Goal: Information Seeking & Learning: Learn about a topic

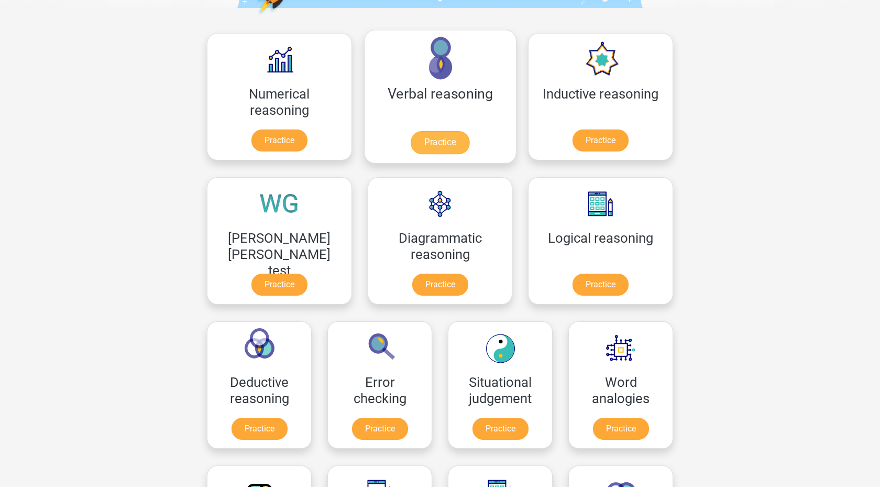
scroll to position [154, 0]
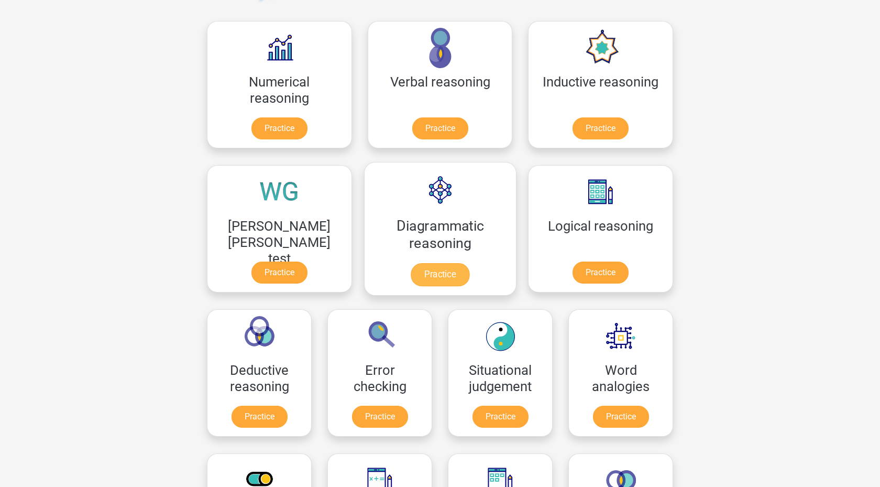
click at [411, 263] on link "Practice" at bounding box center [440, 274] width 59 height 23
click at [571, 263] on link "Practice" at bounding box center [600, 274] width 59 height 23
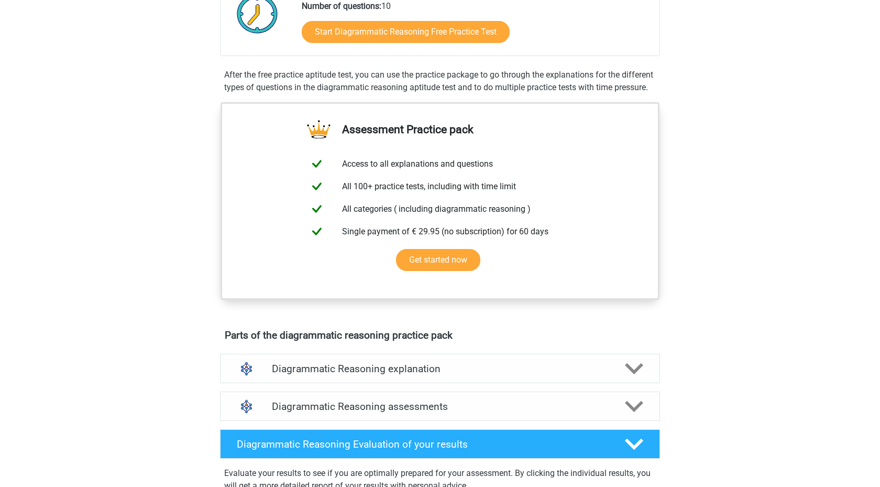
scroll to position [276, 0]
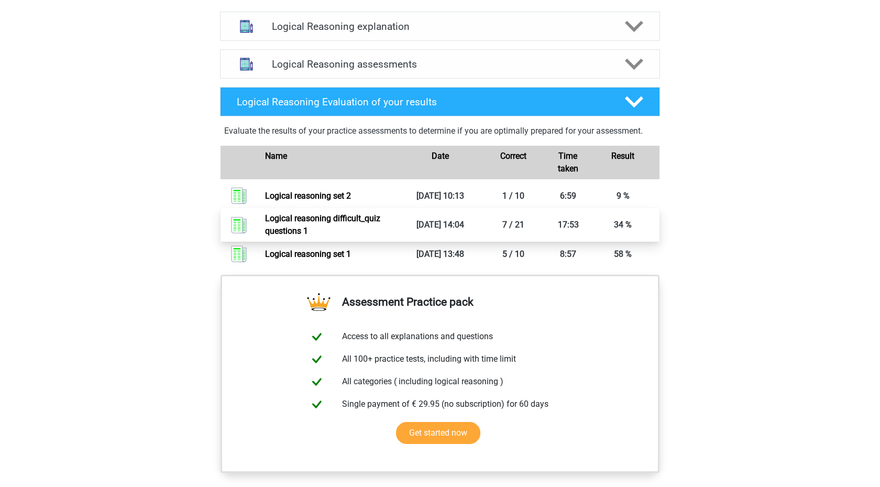
scroll to position [608, 0]
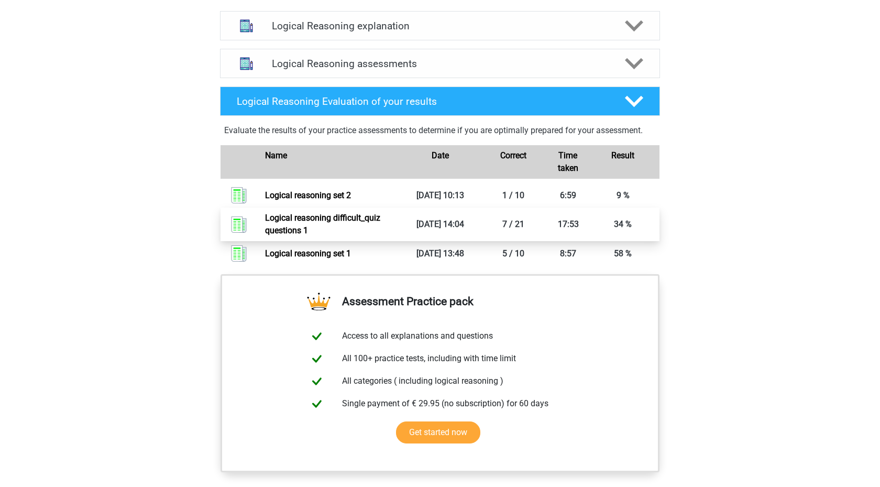
click at [321, 235] on link "Logical reasoning difficult_quiz questions 1" at bounding box center [322, 224] width 115 height 23
click at [635, 73] on icon at bounding box center [634, 63] width 18 height 18
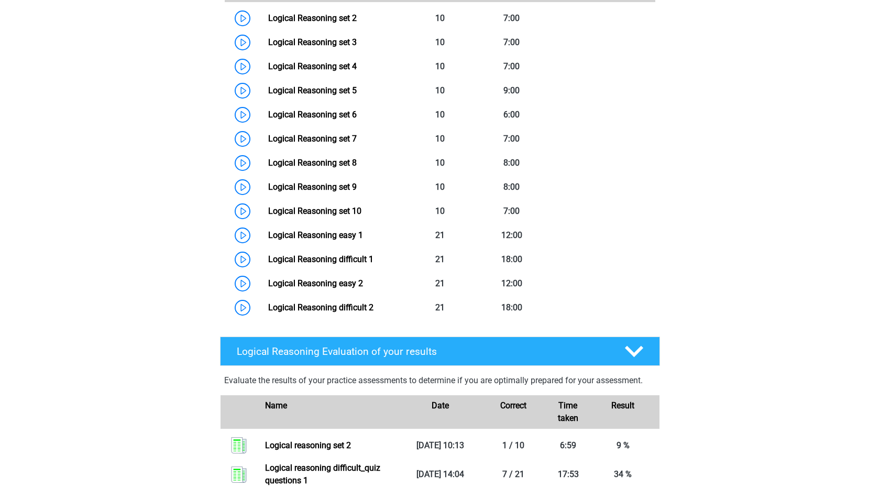
scroll to position [774, 0]
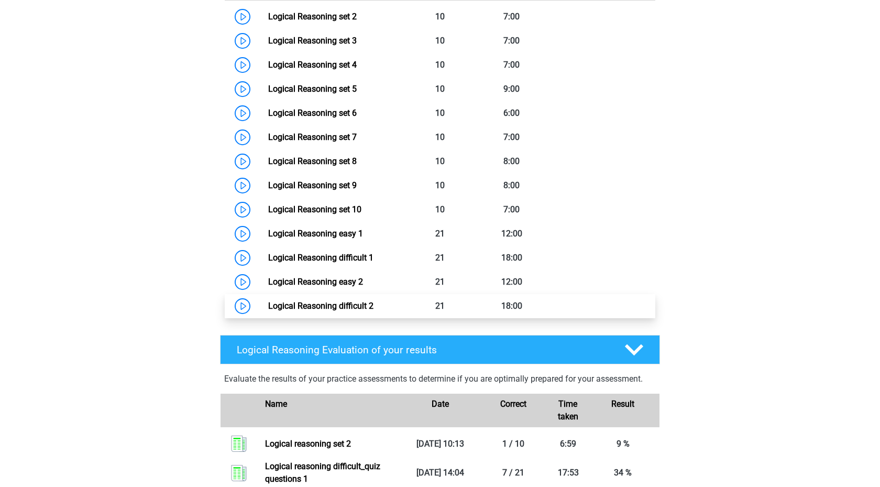
click at [334, 311] on link "Logical Reasoning difficult 2" at bounding box center [320, 306] width 105 height 10
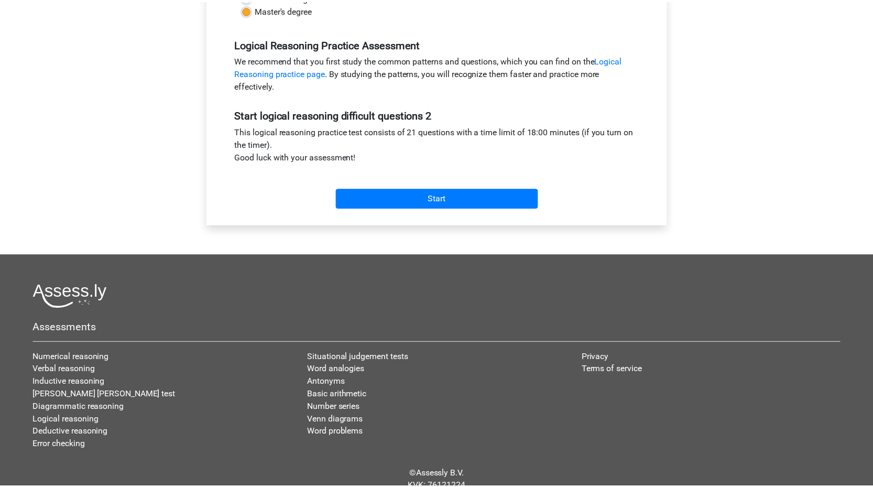
scroll to position [332, 0]
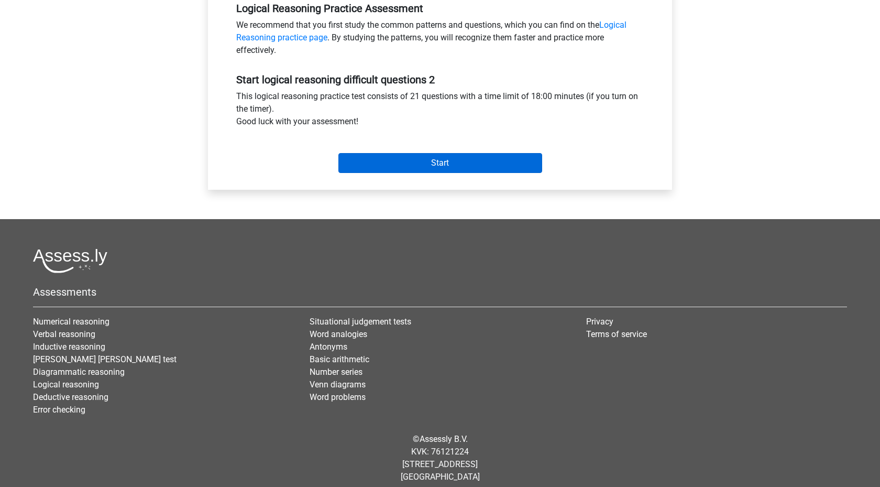
click at [452, 162] on input "Start" at bounding box center [440, 163] width 204 height 20
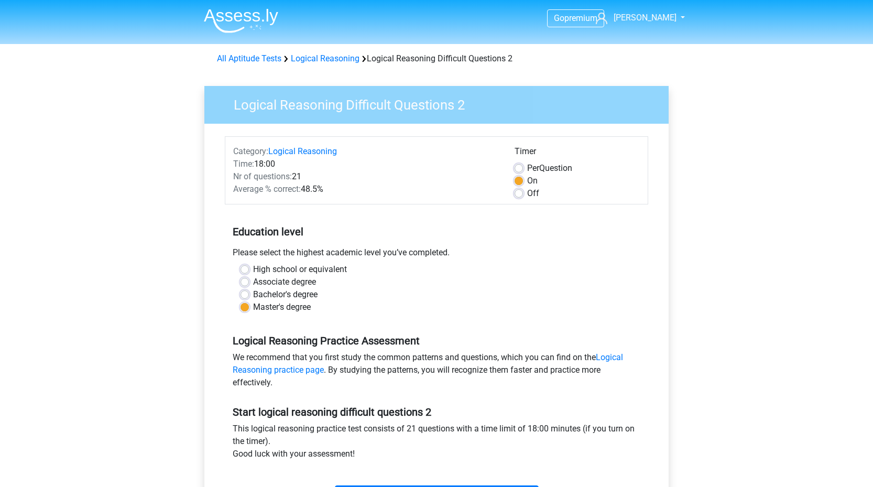
scroll to position [0, 0]
click at [330, 61] on link "Logical Reasoning" at bounding box center [325, 58] width 69 height 10
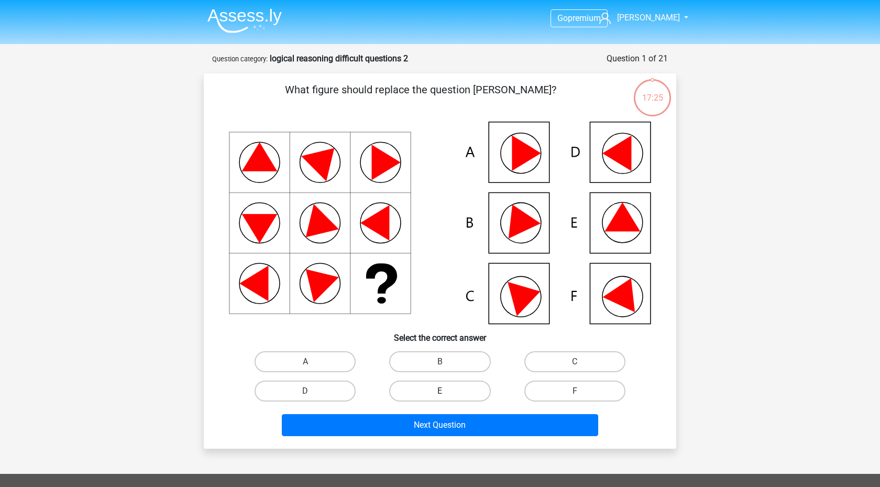
click at [406, 387] on label "E" at bounding box center [439, 390] width 101 height 21
click at [440, 391] on input "E" at bounding box center [443, 394] width 7 height 7
radio input "true"
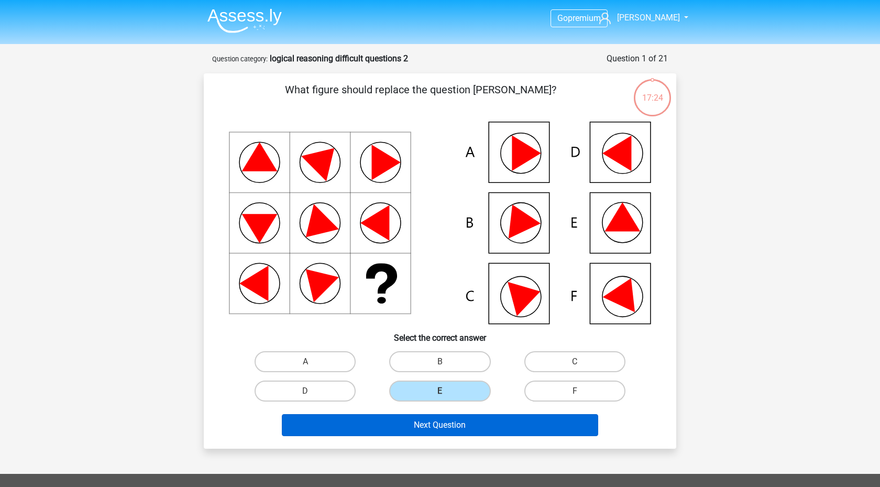
click at [432, 421] on button "Next Question" at bounding box center [440, 425] width 317 height 22
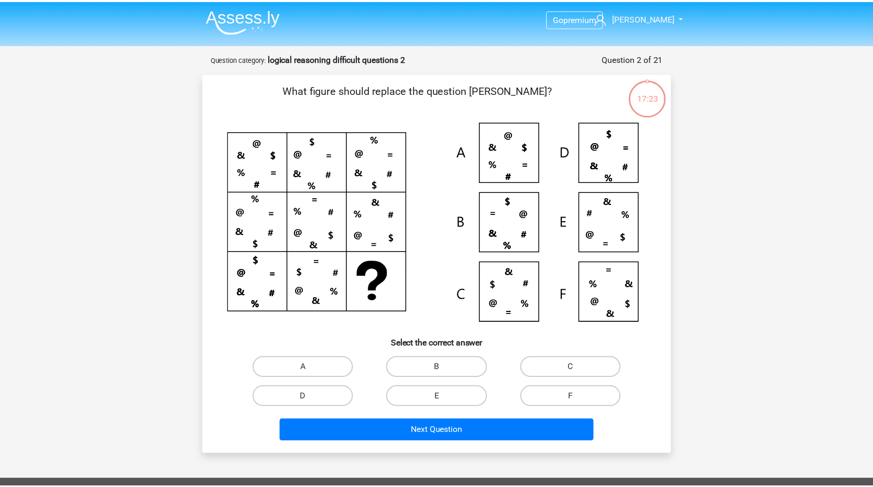
scroll to position [52, 0]
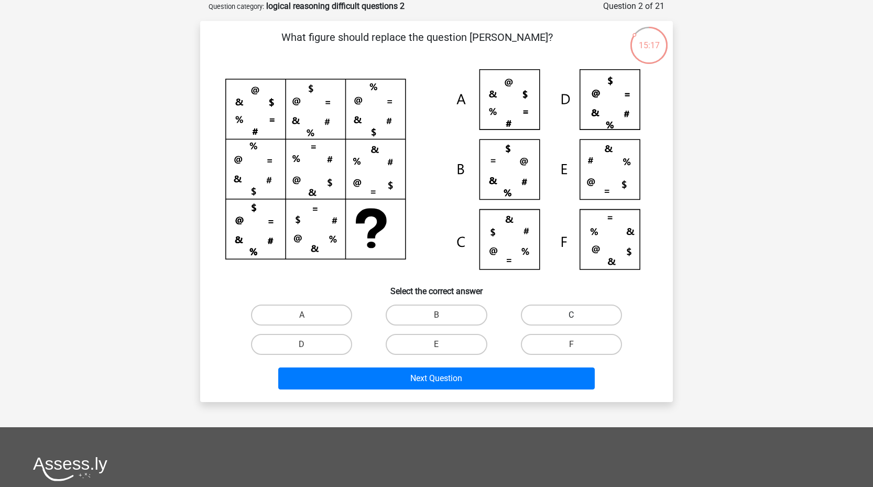
click at [551, 306] on label "C" at bounding box center [571, 314] width 101 height 21
click at [571, 315] on input "C" at bounding box center [574, 318] width 7 height 7
radio input "true"
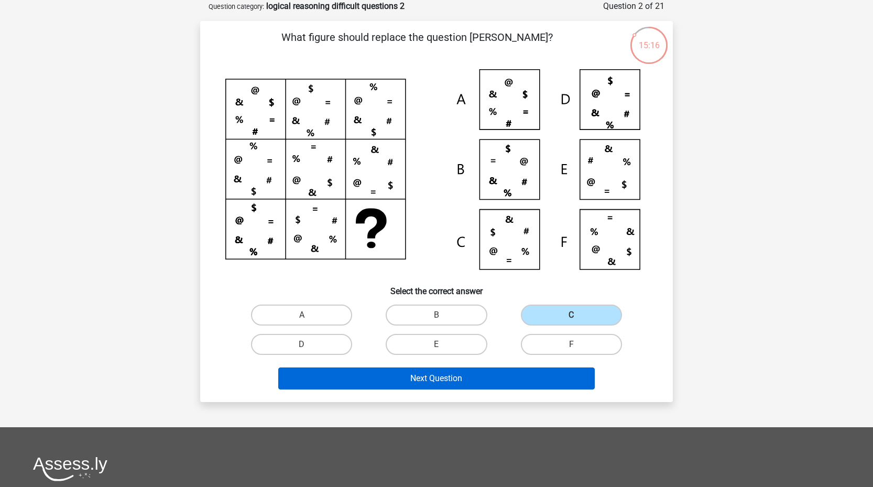
click at [523, 375] on button "Next Question" at bounding box center [436, 378] width 317 height 22
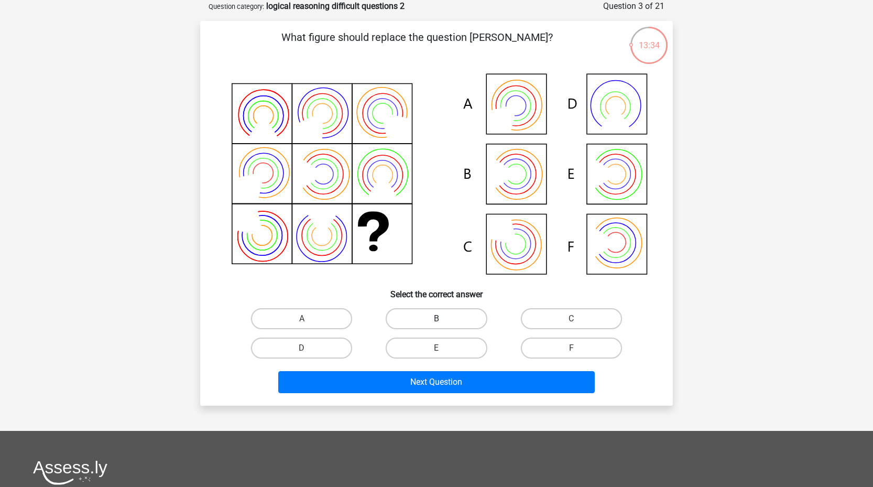
click at [427, 310] on label "B" at bounding box center [436, 318] width 101 height 21
click at [436, 318] on input "B" at bounding box center [439, 321] width 7 height 7
radio input "true"
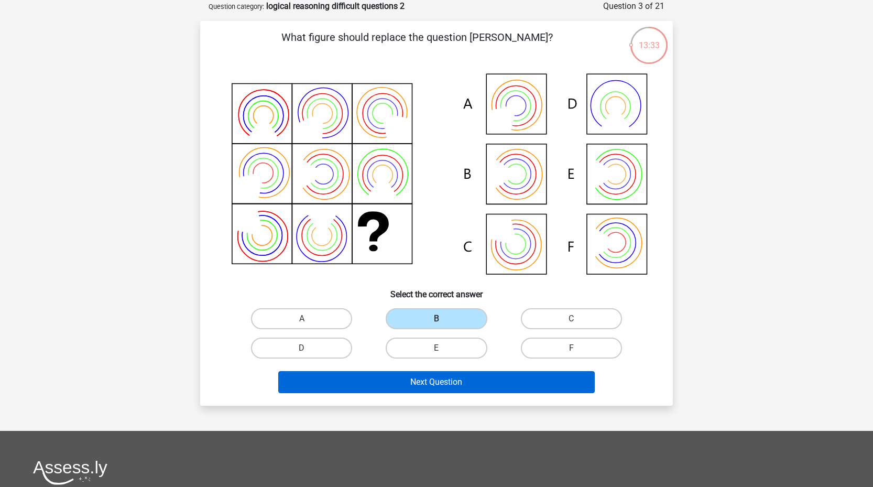
click at [464, 383] on button "Next Question" at bounding box center [436, 382] width 317 height 22
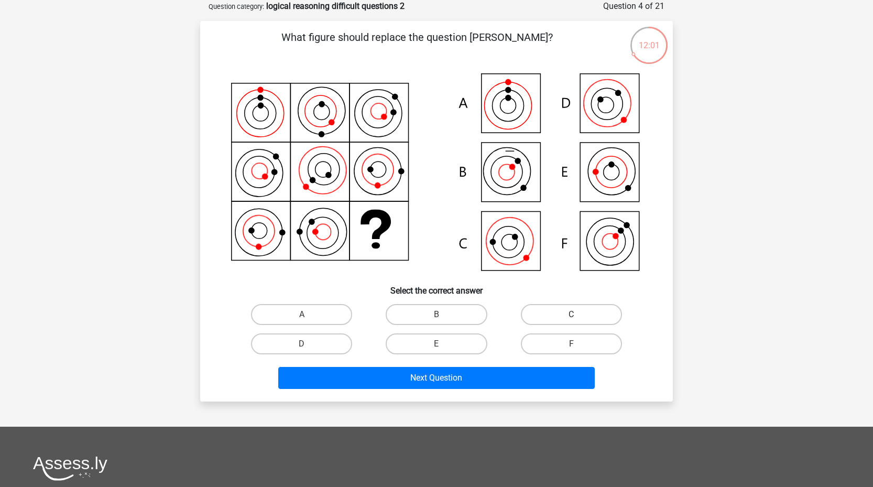
click at [570, 311] on label "C" at bounding box center [571, 314] width 101 height 21
click at [571, 314] on input "C" at bounding box center [574, 317] width 7 height 7
radio input "true"
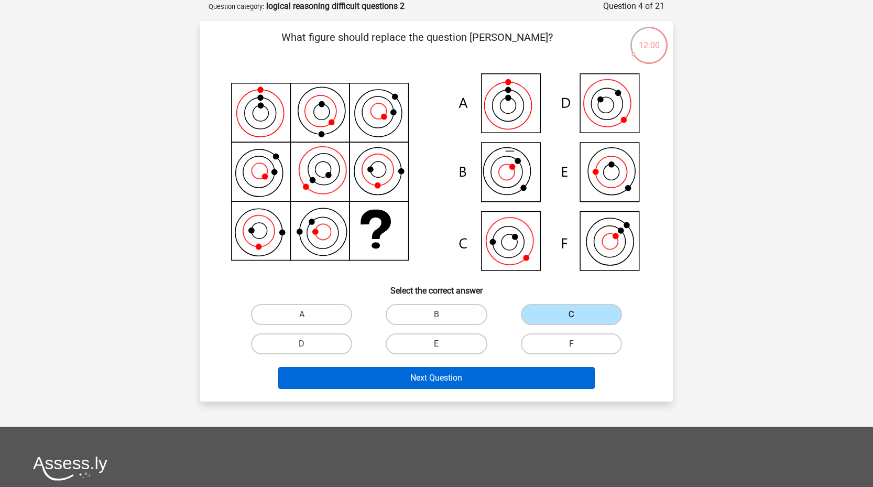
click at [545, 384] on button "Next Question" at bounding box center [436, 378] width 317 height 22
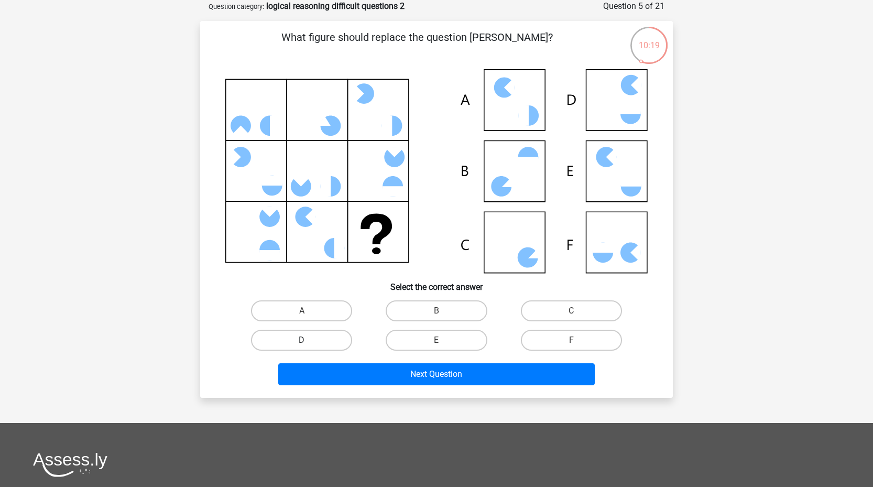
click at [278, 345] on label "D" at bounding box center [301, 339] width 101 height 21
click at [302, 345] on input "D" at bounding box center [305, 343] width 7 height 7
radio input "true"
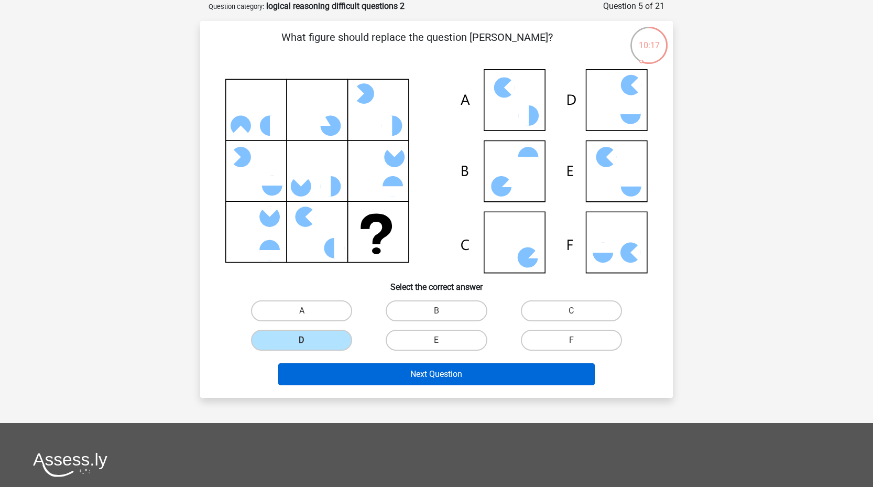
click at [369, 369] on button "Next Question" at bounding box center [436, 374] width 317 height 22
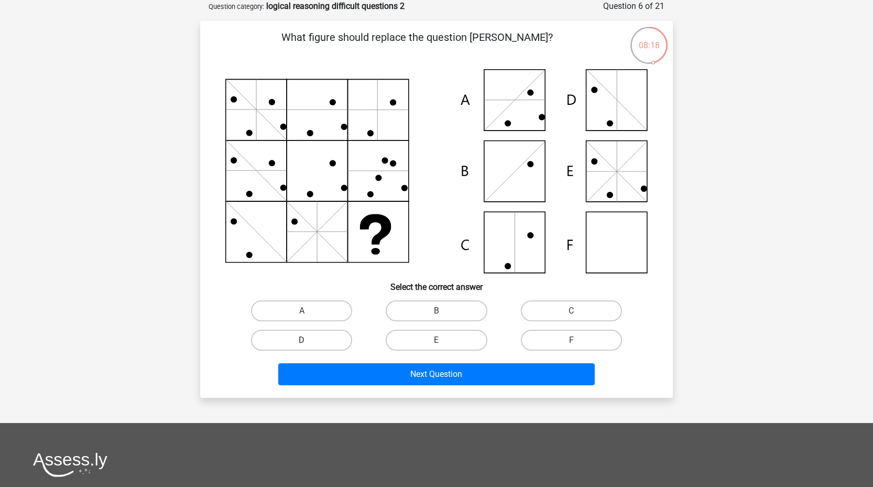
click at [327, 335] on label "D" at bounding box center [301, 339] width 101 height 21
click at [309, 340] on input "D" at bounding box center [305, 343] width 7 height 7
radio input "true"
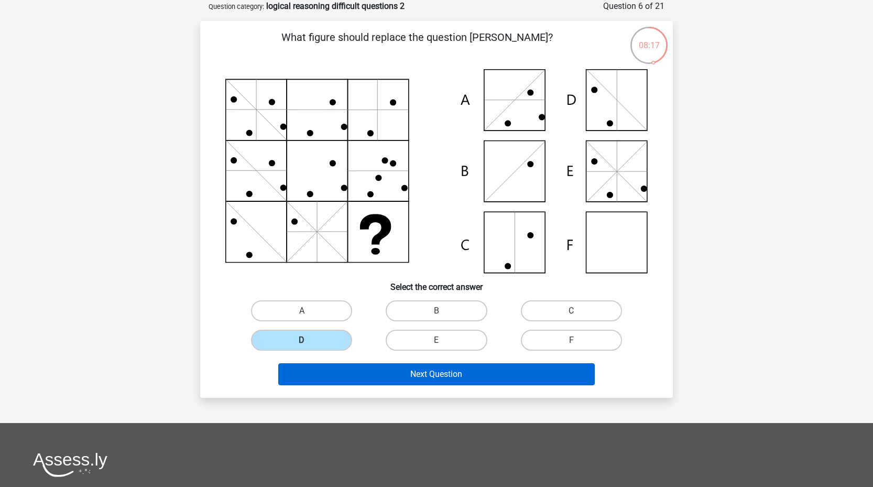
click at [373, 376] on button "Next Question" at bounding box center [436, 374] width 317 height 22
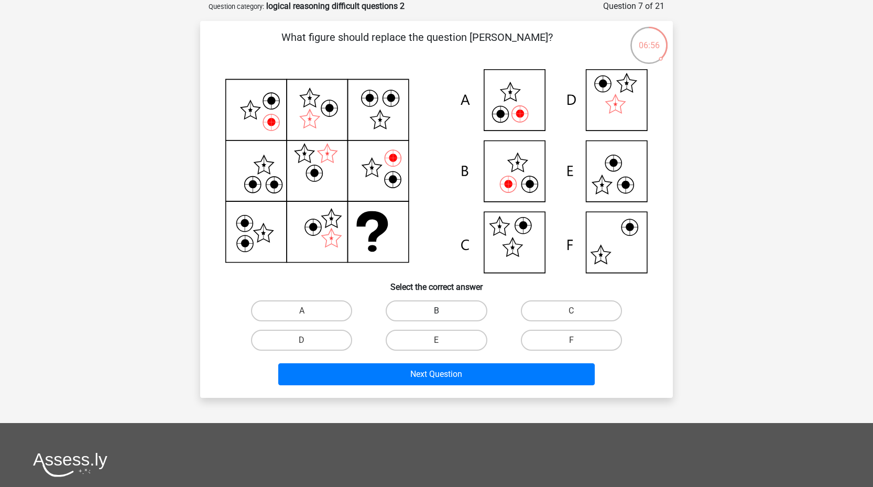
click at [430, 307] on label "B" at bounding box center [436, 310] width 101 height 21
click at [436, 311] on input "B" at bounding box center [439, 314] width 7 height 7
radio input "true"
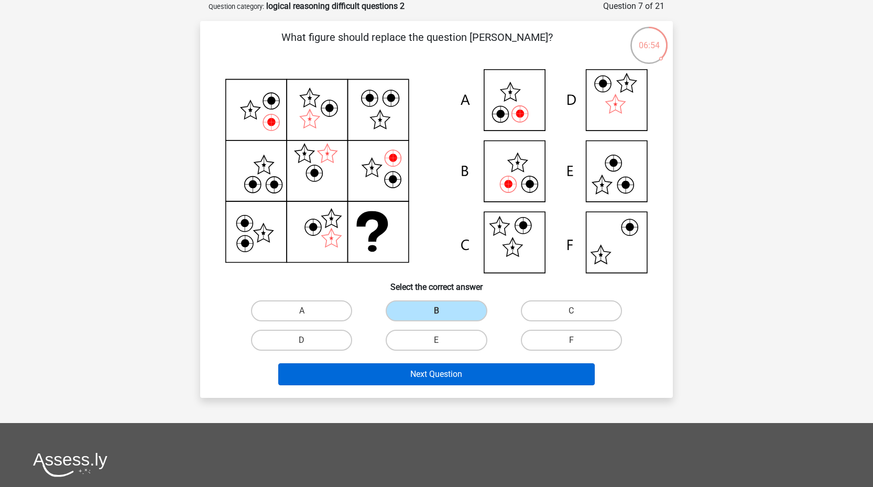
click at [454, 377] on button "Next Question" at bounding box center [436, 374] width 317 height 22
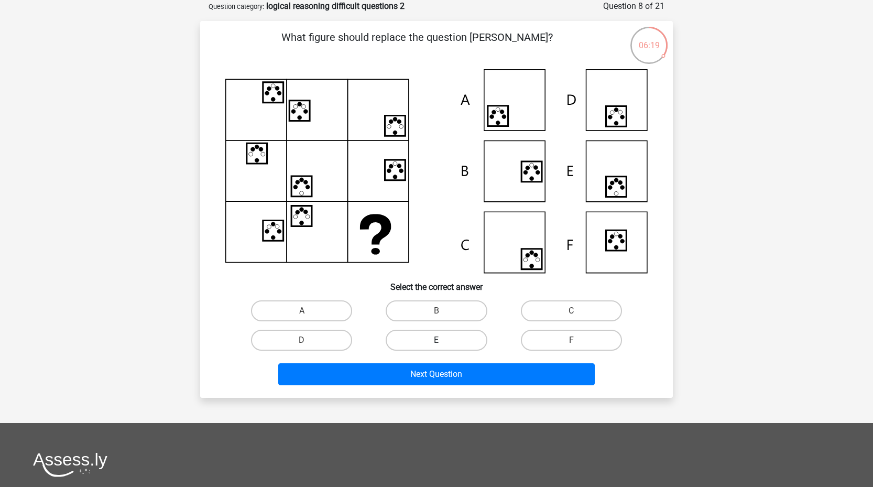
click at [462, 342] on label "E" at bounding box center [436, 339] width 101 height 21
click at [443, 342] on input "E" at bounding box center [439, 343] width 7 height 7
radio input "true"
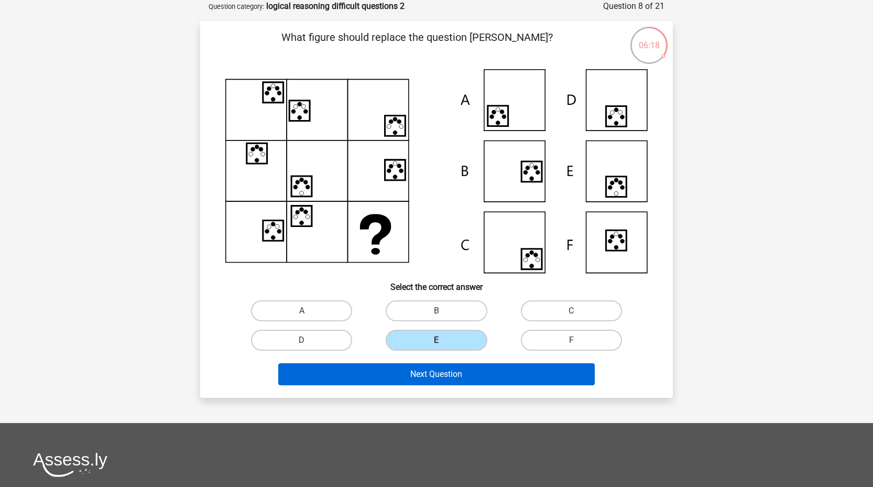
click at [471, 371] on button "Next Question" at bounding box center [436, 374] width 317 height 22
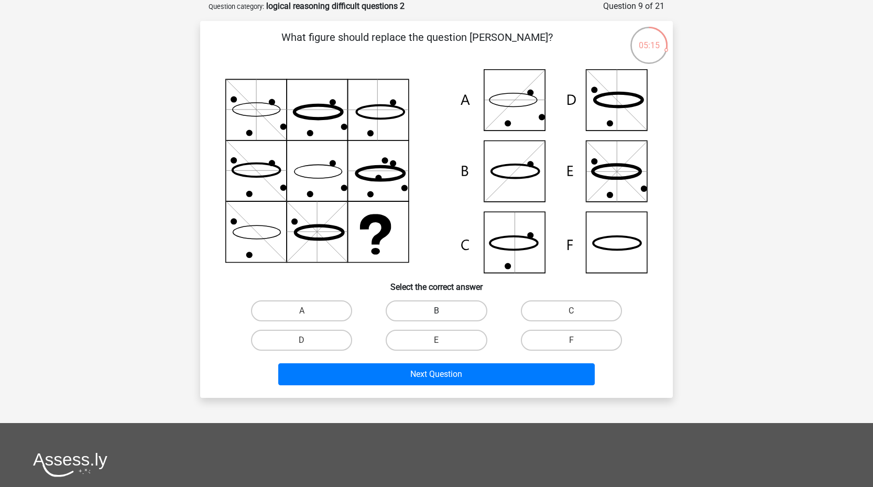
click at [461, 314] on label "B" at bounding box center [436, 310] width 101 height 21
click at [443, 314] on input "B" at bounding box center [439, 314] width 7 height 7
radio input "true"
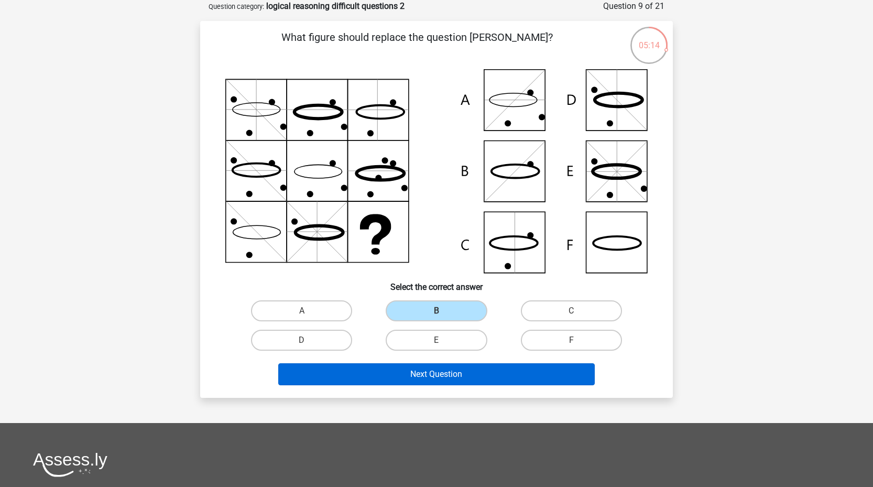
click at [465, 375] on button "Next Question" at bounding box center [436, 374] width 317 height 22
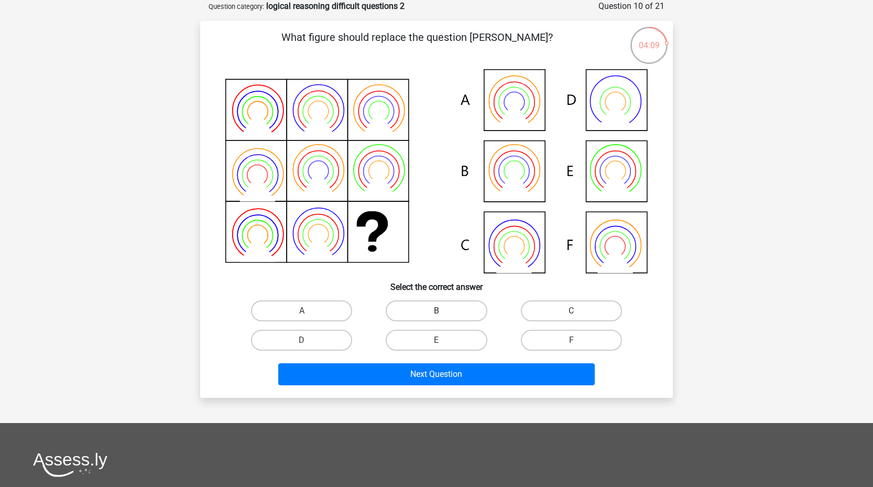
click at [434, 311] on label "B" at bounding box center [436, 310] width 101 height 21
click at [436, 311] on input "B" at bounding box center [439, 314] width 7 height 7
radio input "true"
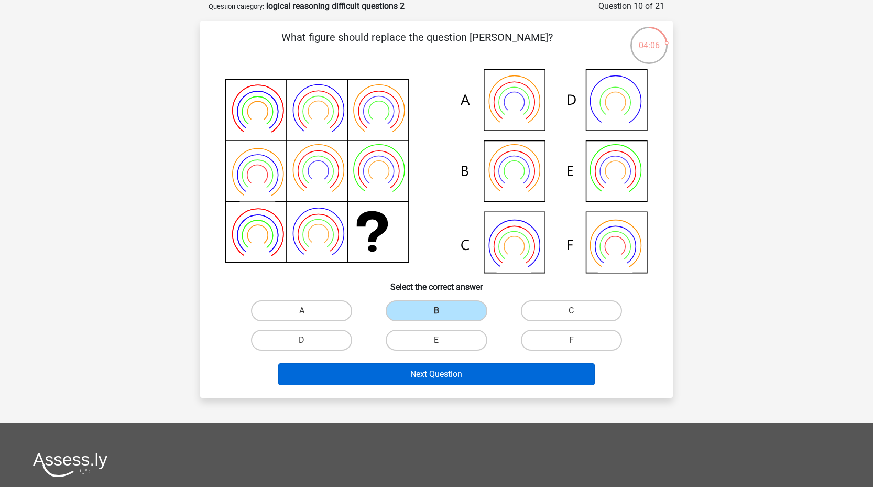
click at [464, 374] on button "Next Question" at bounding box center [436, 374] width 317 height 22
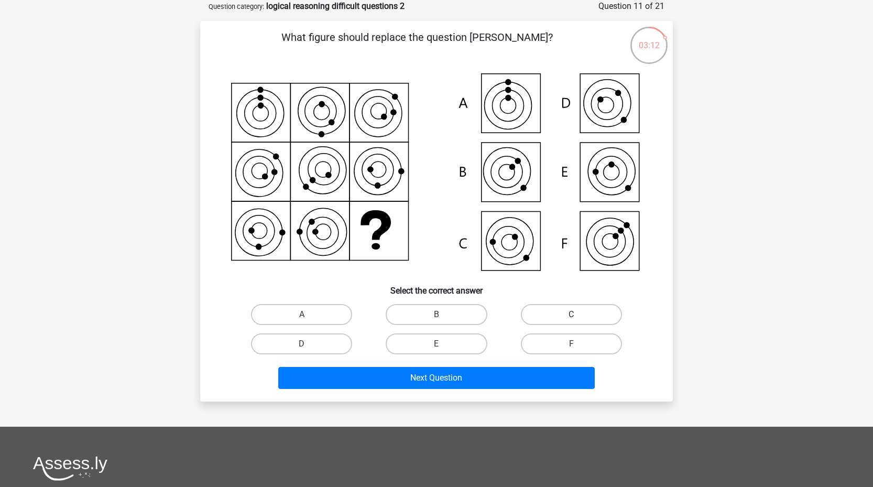
click at [574, 312] on label "C" at bounding box center [571, 314] width 101 height 21
click at [574, 314] on input "C" at bounding box center [574, 317] width 7 height 7
radio input "true"
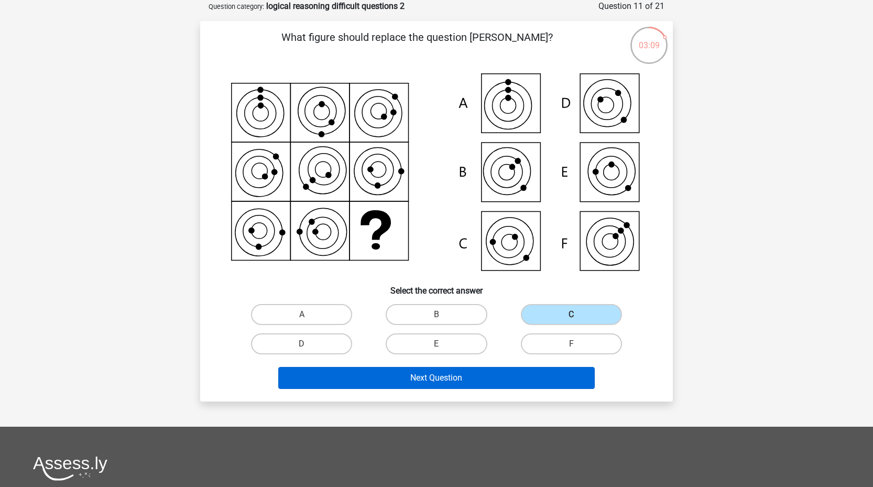
click at [478, 376] on button "Next Question" at bounding box center [436, 378] width 317 height 22
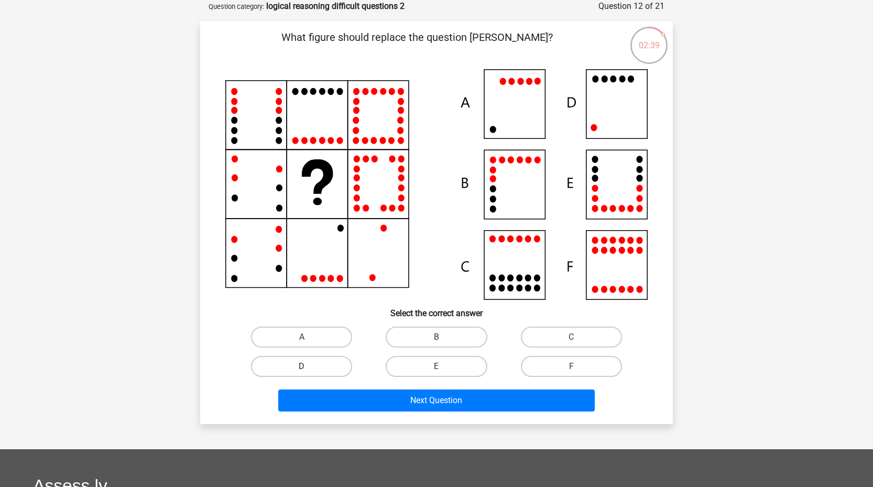
click at [311, 371] on label "D" at bounding box center [301, 366] width 101 height 21
click at [309, 371] on input "D" at bounding box center [305, 369] width 7 height 7
radio input "true"
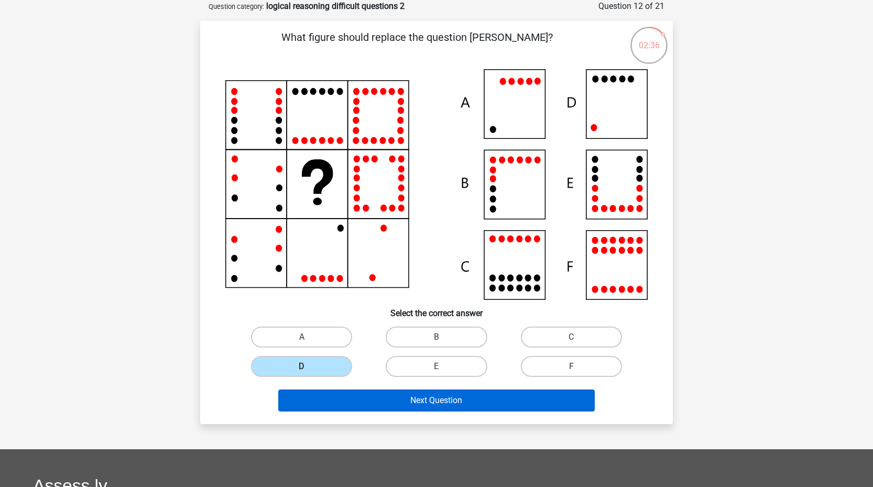
click at [376, 405] on button "Next Question" at bounding box center [436, 400] width 317 height 22
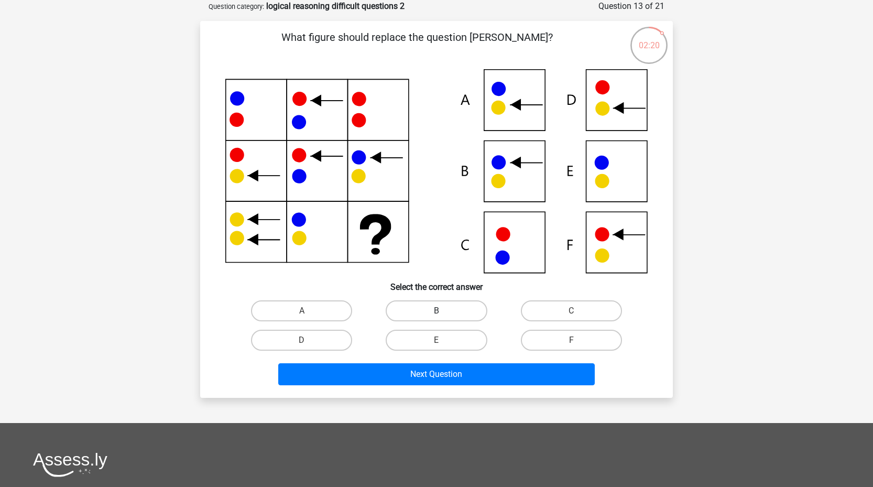
click at [424, 305] on label "B" at bounding box center [436, 310] width 101 height 21
click at [436, 311] on input "B" at bounding box center [439, 314] width 7 height 7
radio input "true"
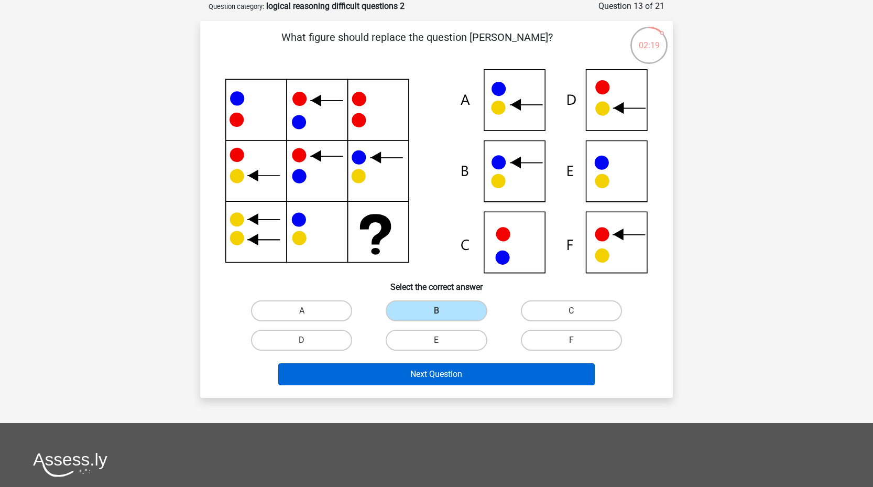
click at [431, 379] on button "Next Question" at bounding box center [436, 374] width 317 height 22
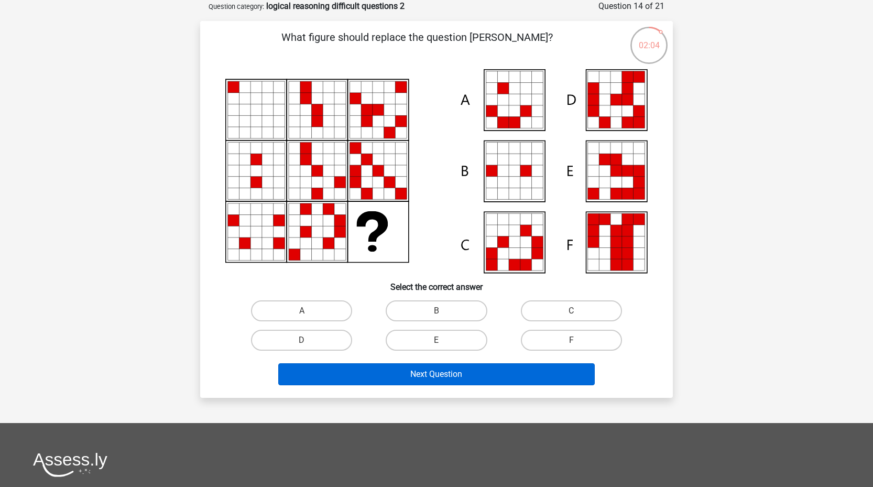
click at [430, 379] on button "Next Question" at bounding box center [436, 374] width 317 height 22
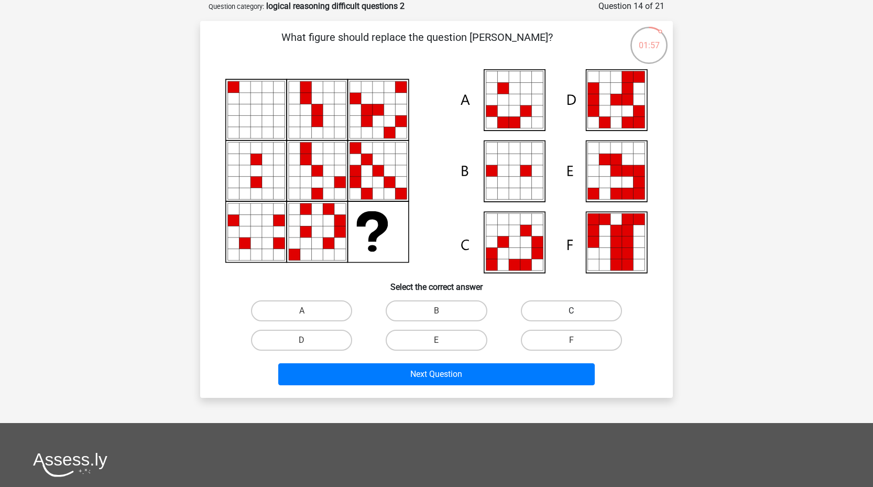
click at [547, 300] on label "C" at bounding box center [571, 310] width 101 height 21
click at [571, 311] on input "C" at bounding box center [574, 314] width 7 height 7
radio input "true"
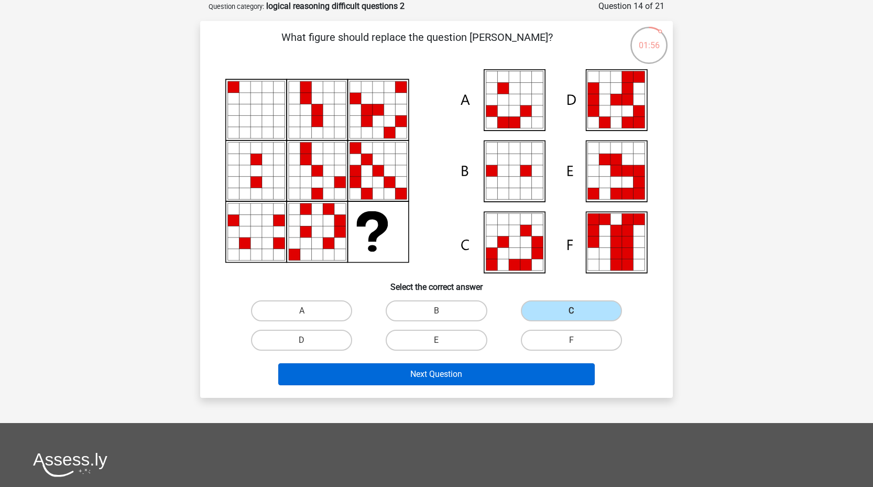
click at [523, 369] on button "Next Question" at bounding box center [436, 374] width 317 height 22
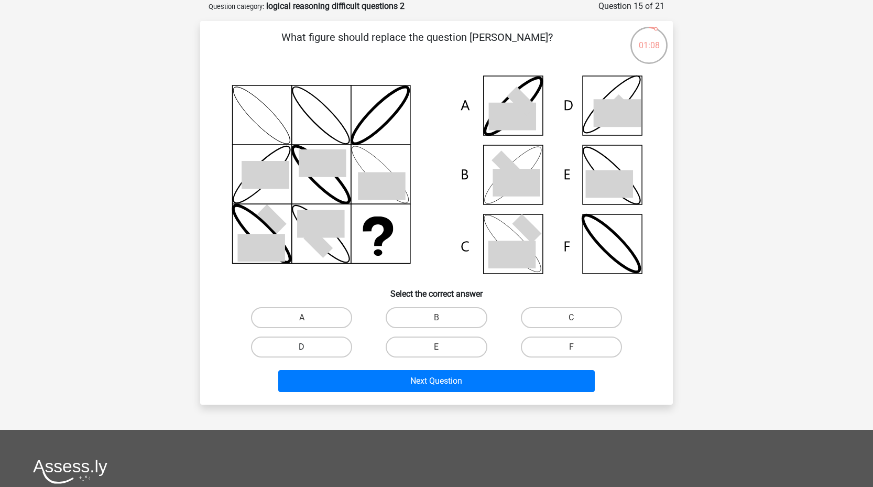
click at [300, 354] on label "D" at bounding box center [301, 346] width 101 height 21
click at [302, 354] on input "D" at bounding box center [305, 350] width 7 height 7
radio input "true"
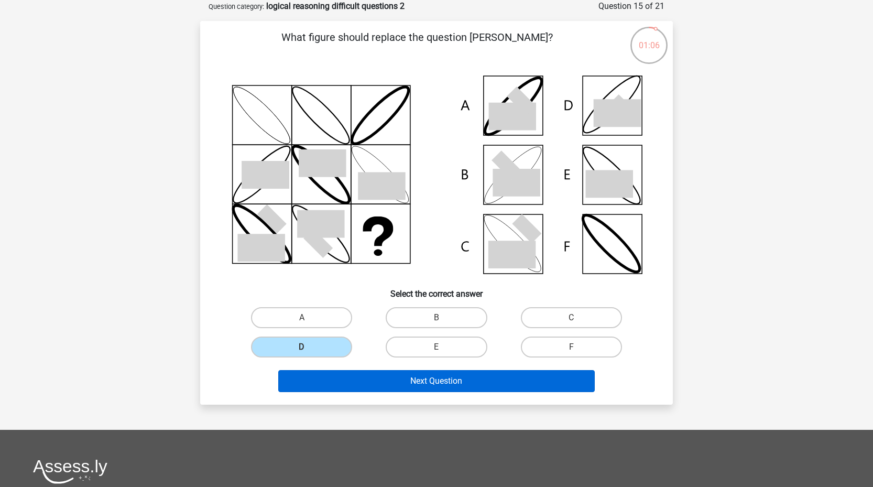
click at [321, 370] on button "Next Question" at bounding box center [436, 381] width 317 height 22
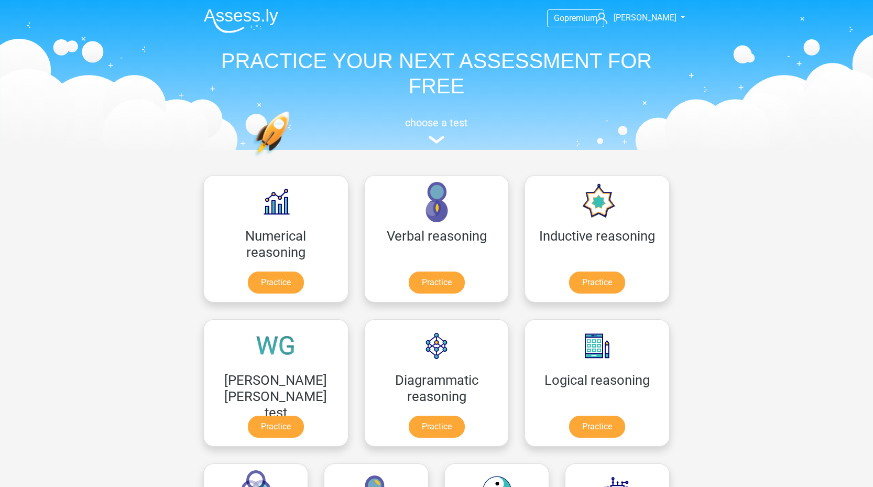
scroll to position [154, 0]
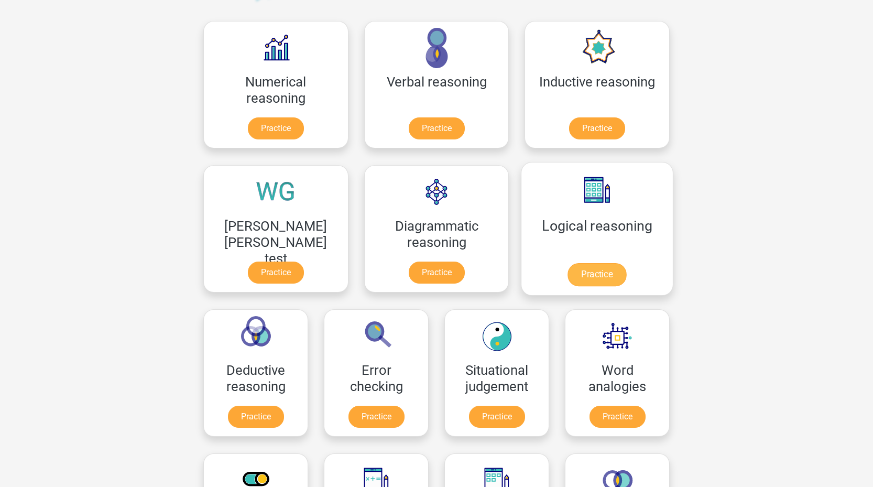
click at [567, 263] on link "Practice" at bounding box center [596, 274] width 59 height 23
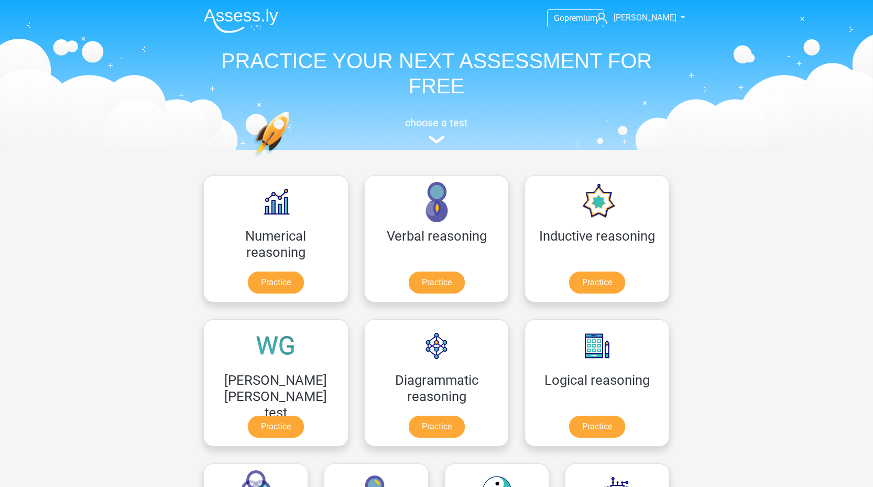
scroll to position [154, 0]
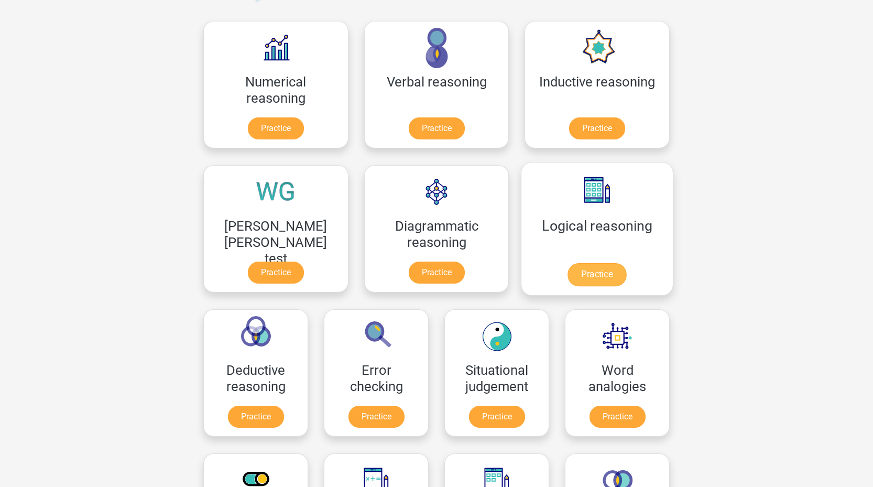
click at [567, 273] on link "Practice" at bounding box center [596, 274] width 59 height 23
